Goal: Task Accomplishment & Management: Use online tool/utility

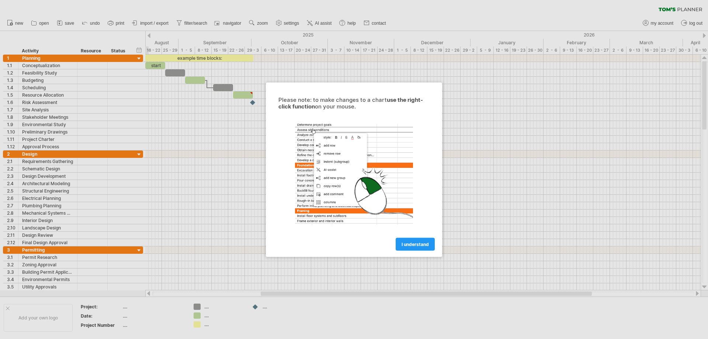
click at [419, 242] on span "I understand" at bounding box center [415, 244] width 27 height 6
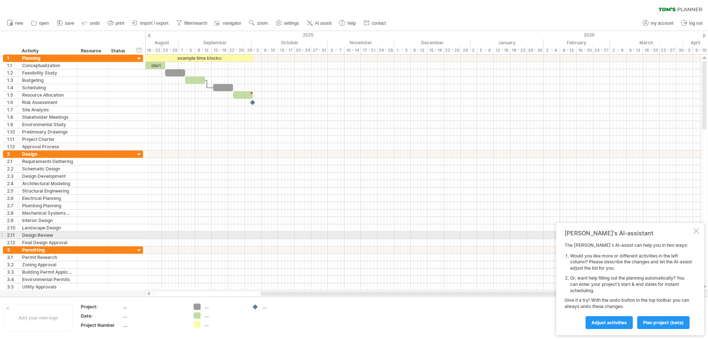
click at [694, 233] on div at bounding box center [696, 231] width 6 height 6
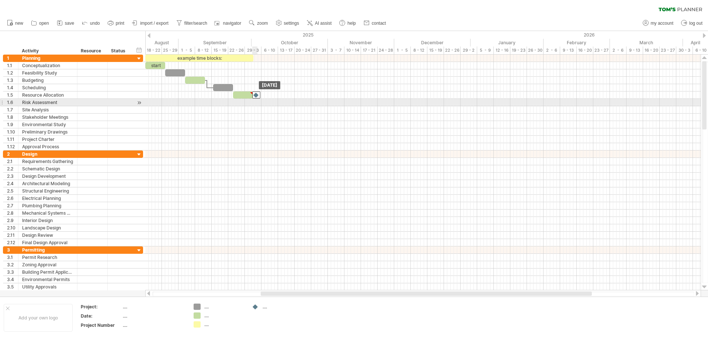
drag, startPoint x: 253, startPoint y: 103, endPoint x: 256, endPoint y: 99, distance: 5.0
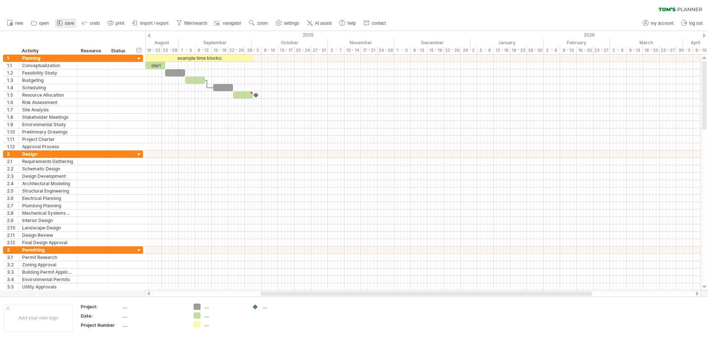
click at [60, 22] on icon at bounding box center [59, 22] width 7 height 7
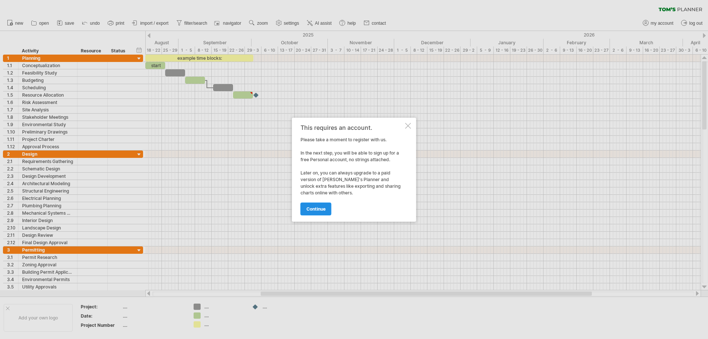
click at [318, 214] on link "continue" at bounding box center [316, 208] width 31 height 13
